Goal: Transaction & Acquisition: Subscribe to service/newsletter

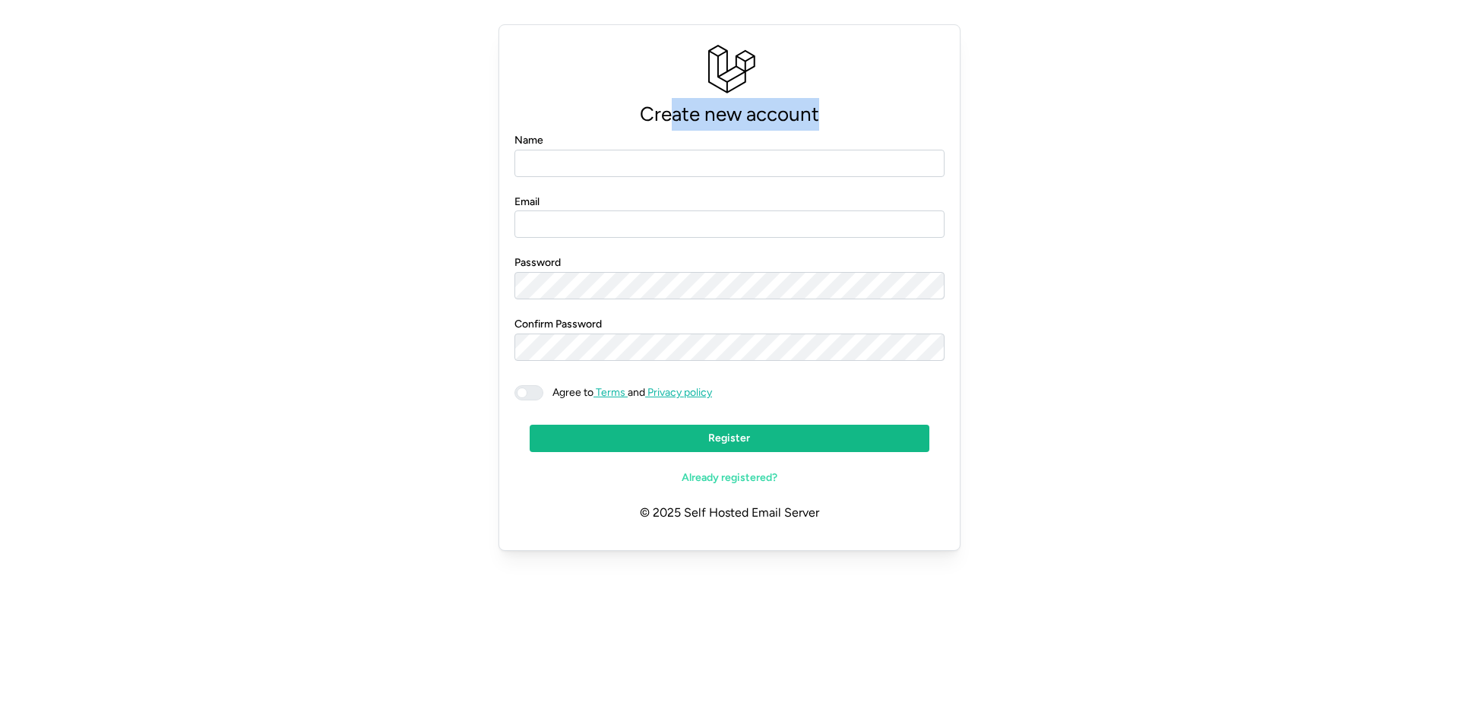
drag, startPoint x: 674, startPoint y: 121, endPoint x: 937, endPoint y: 118, distance: 262.9
click at [937, 118] on p "Create new account" at bounding box center [729, 114] width 430 height 33
click at [1055, 142] on div "Create new account Name Email Password Confirm Password Agree to Terms and Priv…" at bounding box center [729, 287] width 1422 height 539
click at [618, 172] on input "Name" at bounding box center [729, 163] width 430 height 27
type input "*"
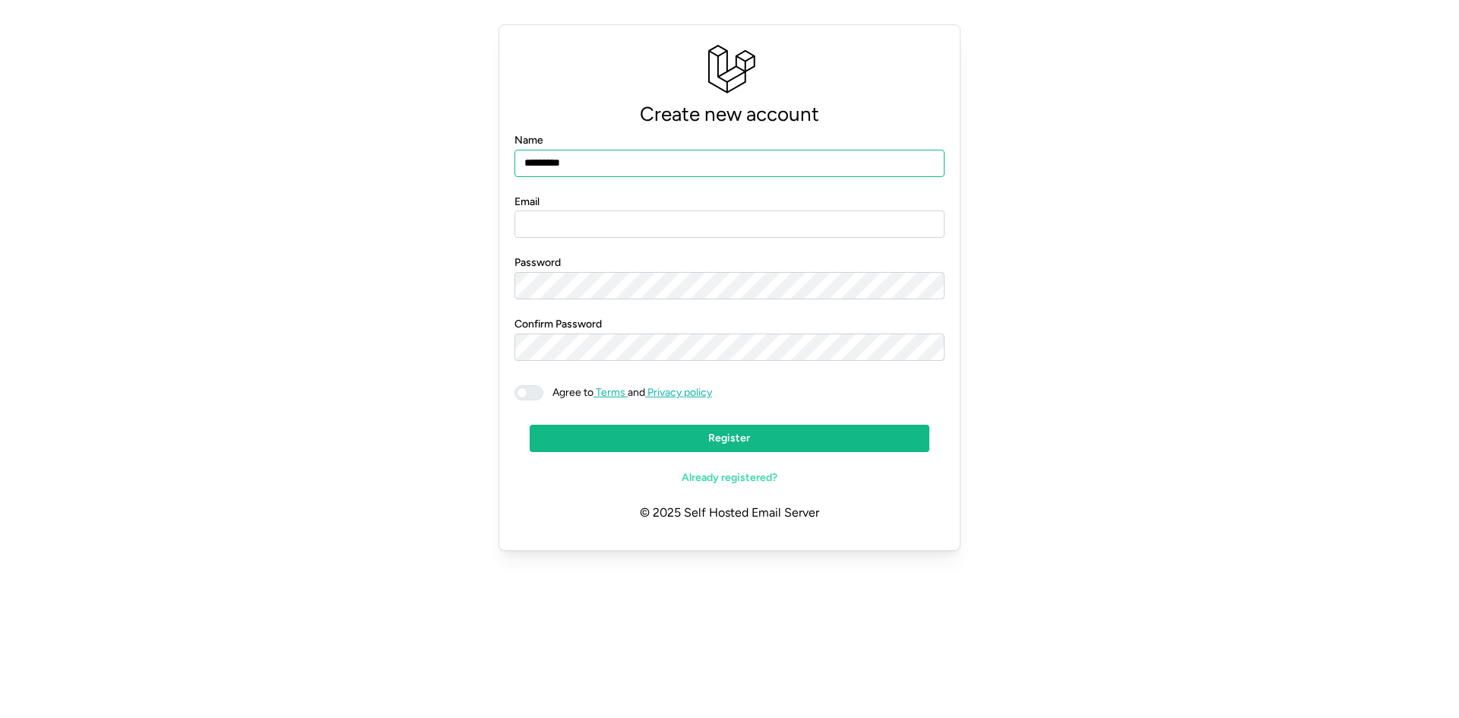
type input "*********"
type input "**********"
click at [533, 391] on span at bounding box center [536, 393] width 18 height 14
click at [722, 438] on span "Register" at bounding box center [729, 438] width 42 height 26
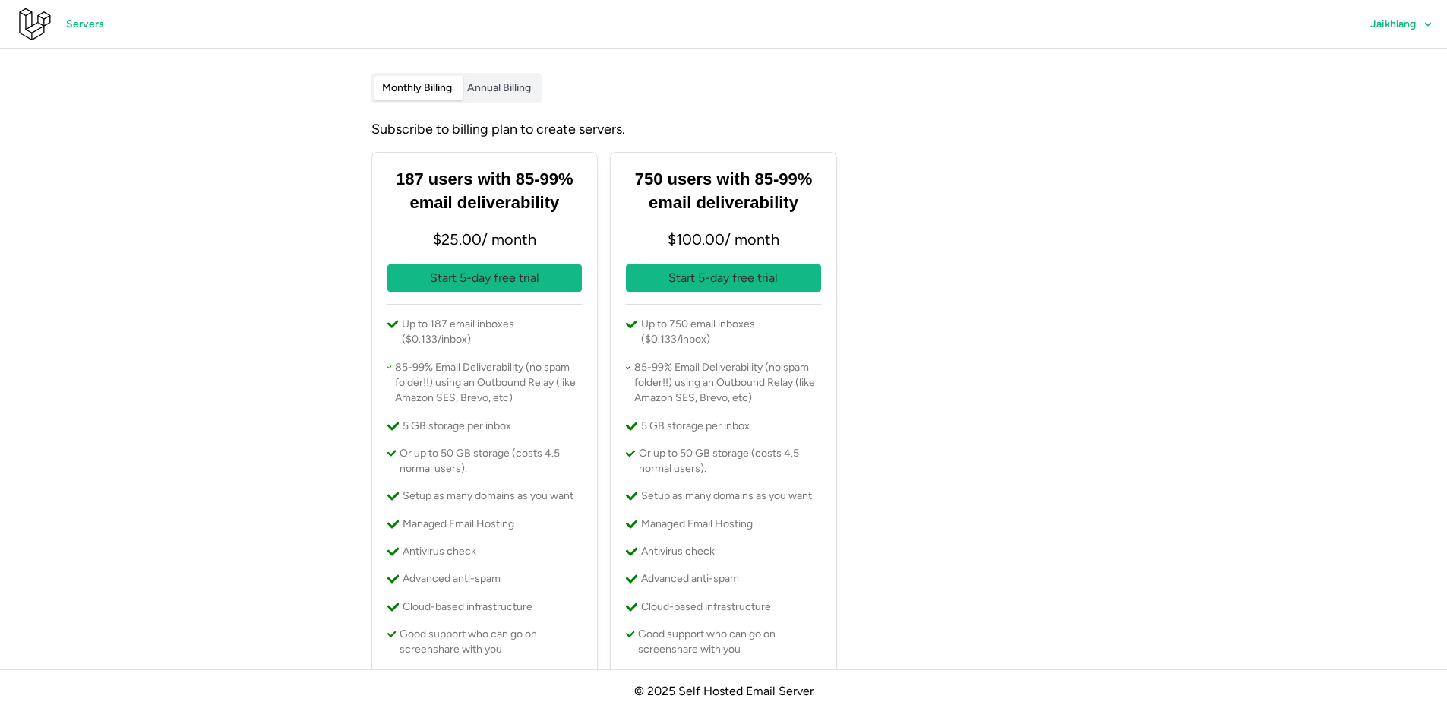
click at [502, 87] on span "Annual Billing" at bounding box center [499, 87] width 64 height 13
click at [433, 81] on span "Monthly Billing" at bounding box center [417, 87] width 70 height 13
click at [460, 84] on label "Monthly Billing" at bounding box center [417, 88] width 85 height 24
click at [486, 92] on span "Annual Billing" at bounding box center [499, 87] width 64 height 13
click at [425, 92] on span "Monthly Billing" at bounding box center [417, 87] width 70 height 13
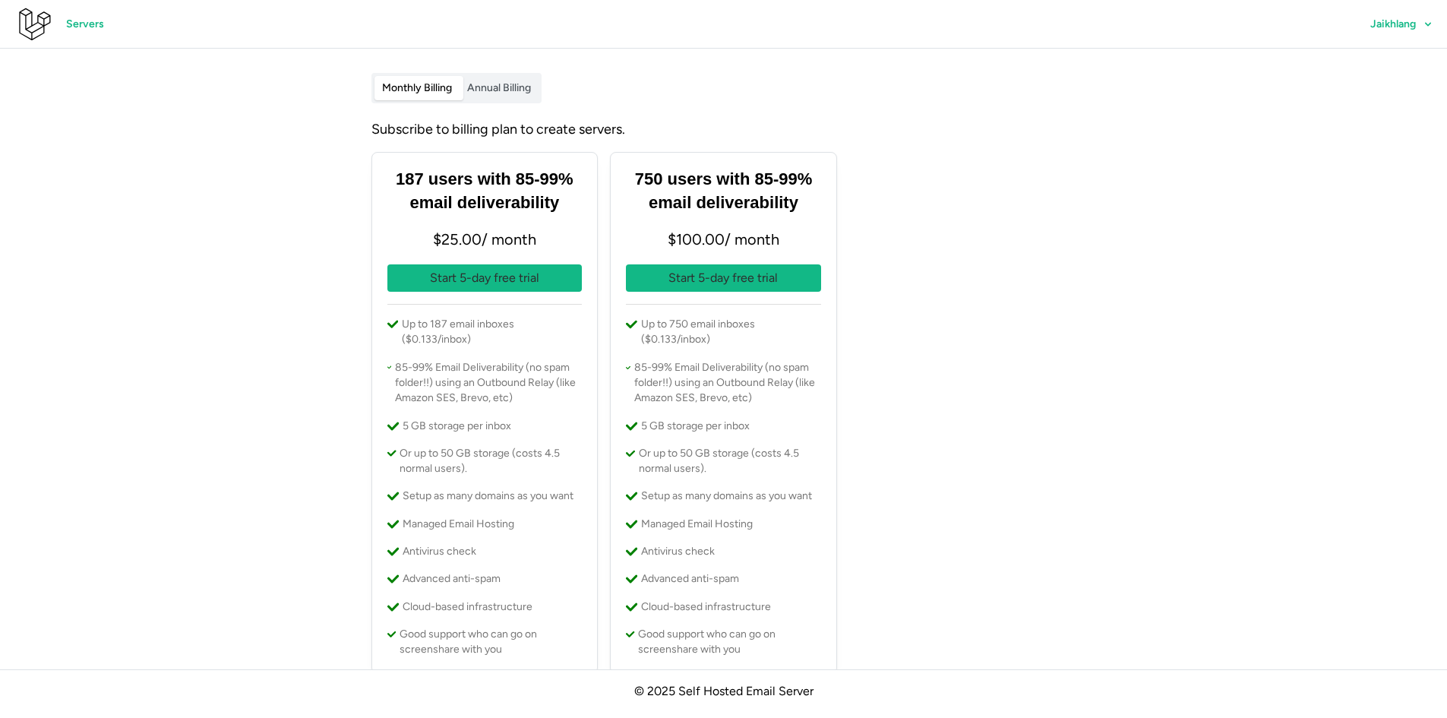
click at [523, 92] on span "Annual Billing" at bounding box center [499, 87] width 64 height 13
drag, startPoint x: 406, startPoint y: 246, endPoint x: 438, endPoint y: 238, distance: 33.0
click at [438, 238] on p "$ 250.00 / year 16.7% off" at bounding box center [484, 239] width 195 height 25
